Goal: Information Seeking & Learning: Learn about a topic

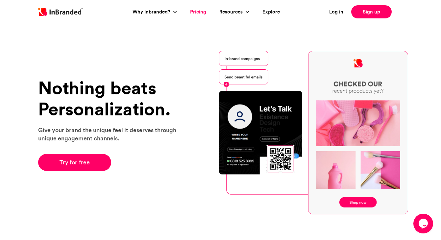
click at [198, 12] on link "Pricing" at bounding box center [198, 12] width 16 height 8
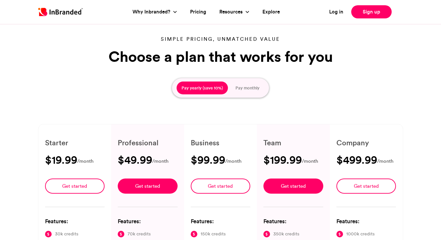
type input "****"
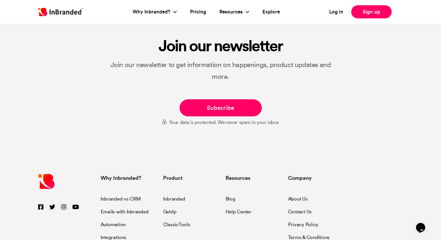
scroll to position [1144, 0]
